Goal: Transaction & Acquisition: Purchase product/service

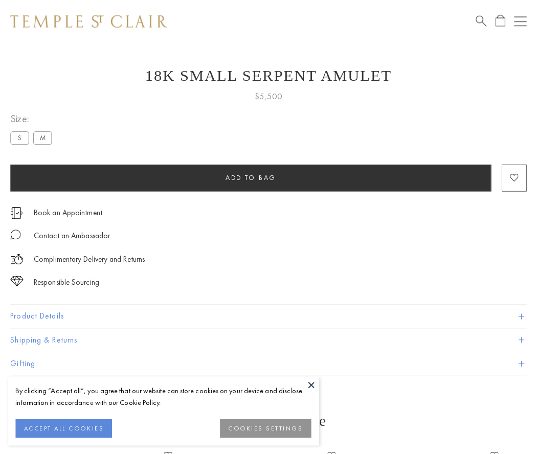
scroll to position [41, 0]
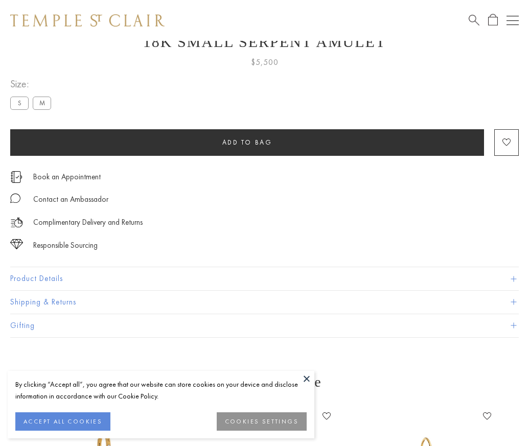
click at [247, 142] on span "Add to bag" at bounding box center [247, 142] width 50 height 9
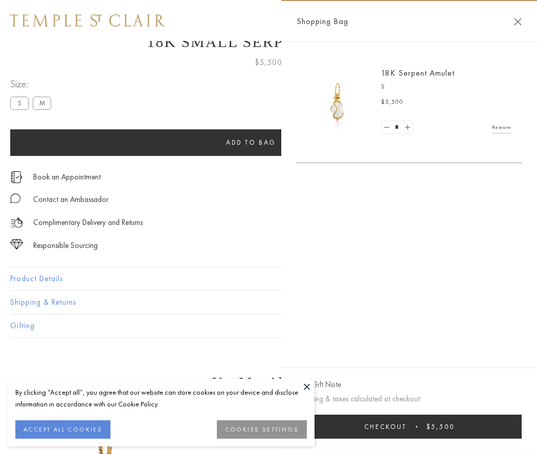
click at [409, 426] on button "Checkout $5,500" at bounding box center [408, 426] width 225 height 24
